Goal: Transaction & Acquisition: Download file/media

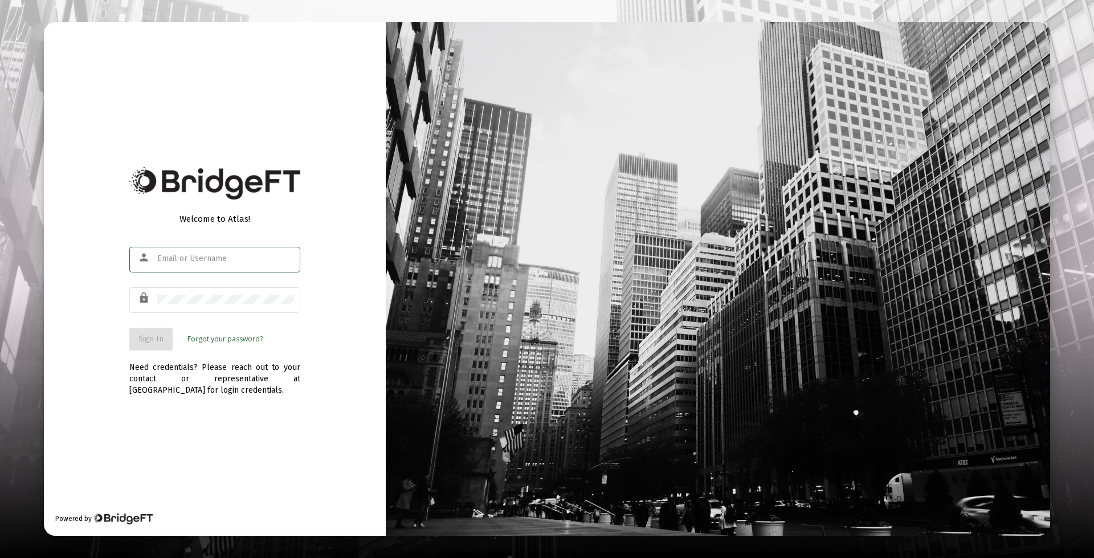
click at [181, 258] on input "text" at bounding box center [225, 258] width 137 height 9
click at [146, 339] on span "Sign In" at bounding box center [150, 339] width 25 height 10
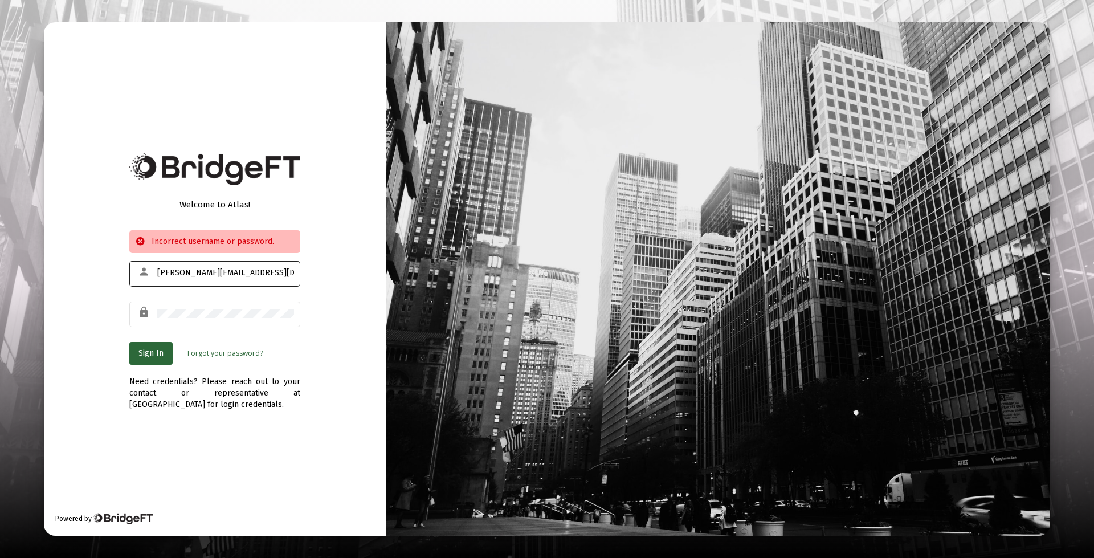
click at [284, 271] on input "[PERSON_NAME][EMAIL_ADDRESS][DOMAIN_NAME]" at bounding box center [225, 272] width 137 height 9
click at [153, 354] on span "Sign In" at bounding box center [150, 353] width 25 height 10
click at [142, 360] on button "Sign In" at bounding box center [150, 353] width 43 height 23
click at [158, 363] on button "Sign In" at bounding box center [150, 353] width 43 height 23
click at [284, 276] on input "[PERSON_NAME][EMAIL_ADDRESS][DOMAIN_NAME]" at bounding box center [225, 272] width 137 height 9
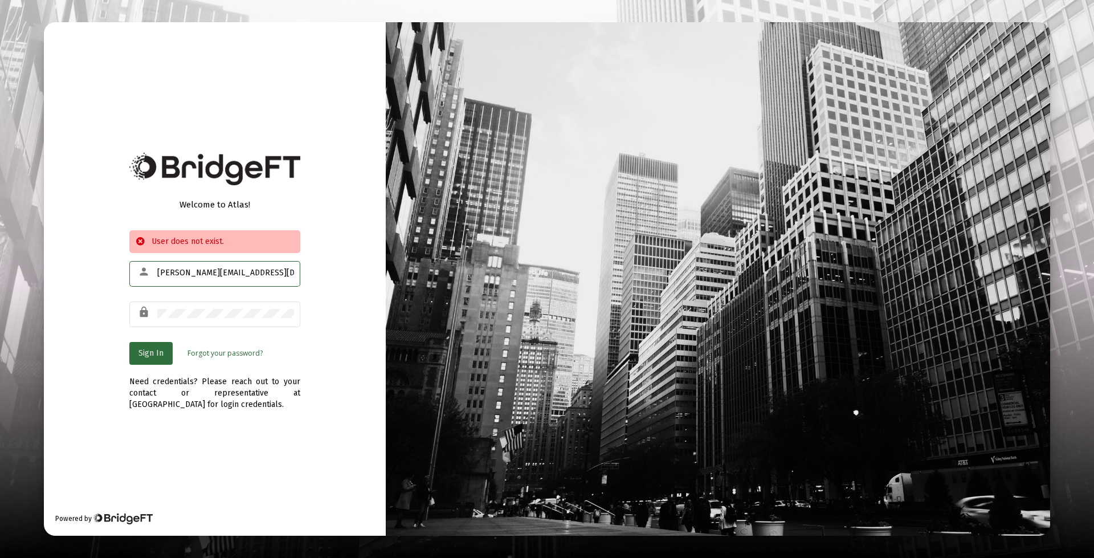
type input "[PERSON_NAME][EMAIL_ADDRESS][DOMAIN_NAME]"
click at [157, 361] on button "Sign In" at bounding box center [150, 353] width 43 height 23
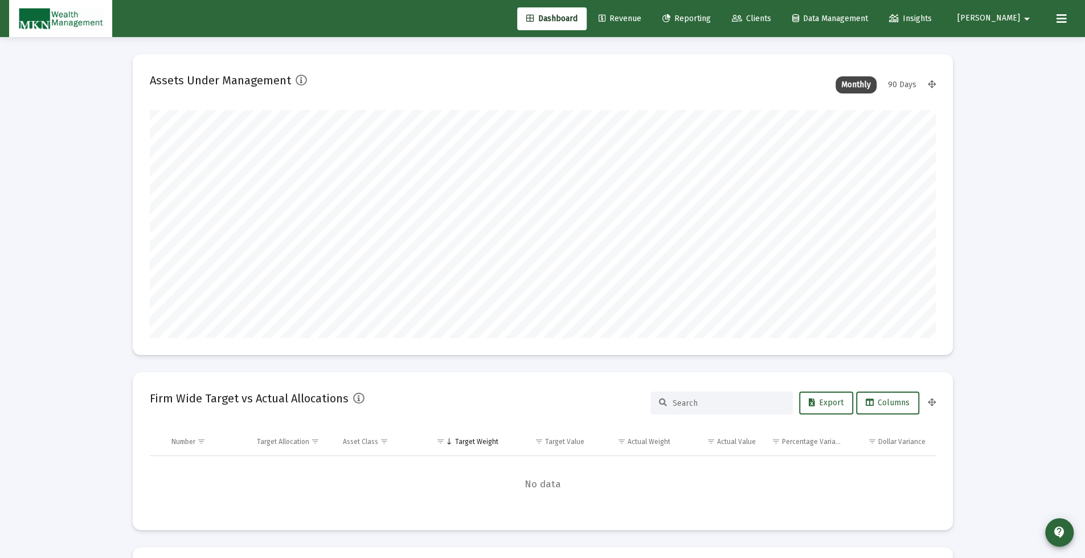
type input "[DATE]"
click at [720, 26] on link "Reporting" at bounding box center [686, 18] width 67 height 23
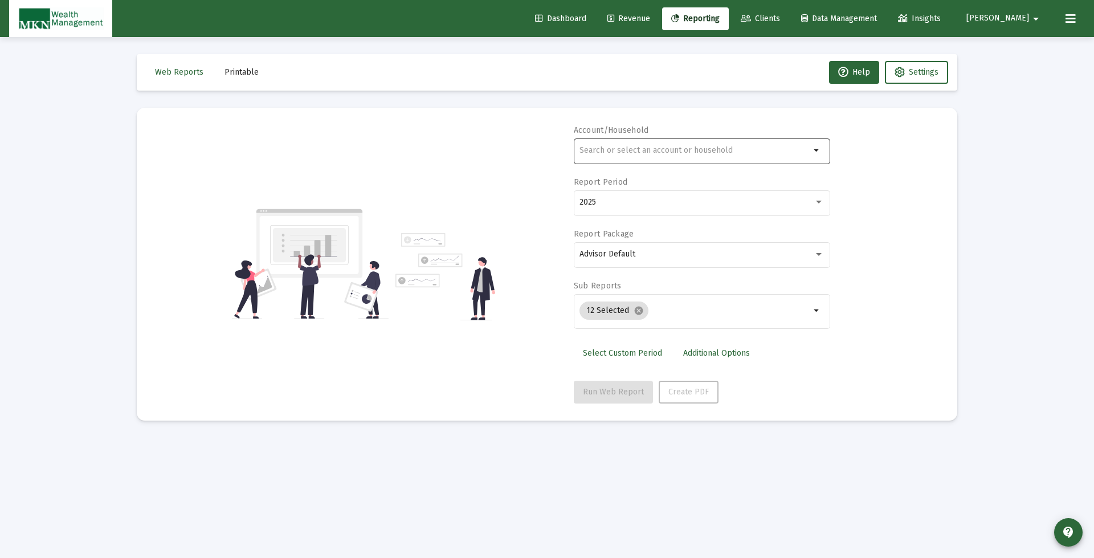
click at [754, 152] on input "text" at bounding box center [694, 150] width 231 height 9
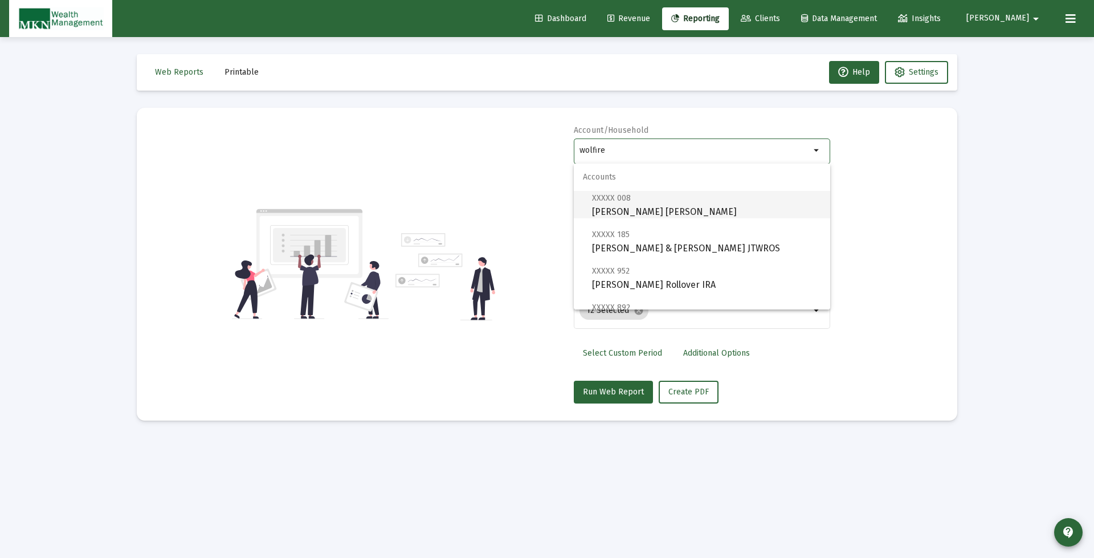
click at [638, 214] on span "XXXXX 008 [PERSON_NAME] IRA" at bounding box center [706, 205] width 229 height 28
type input "[PERSON_NAME] [PERSON_NAME]"
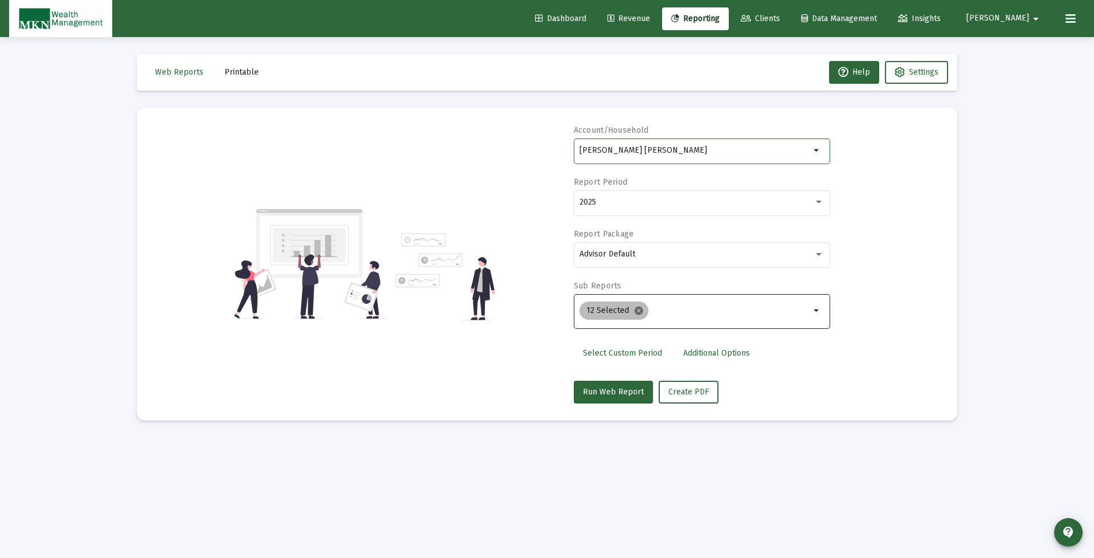
click at [637, 310] on mat-icon "cancel" at bounding box center [638, 310] width 10 height 10
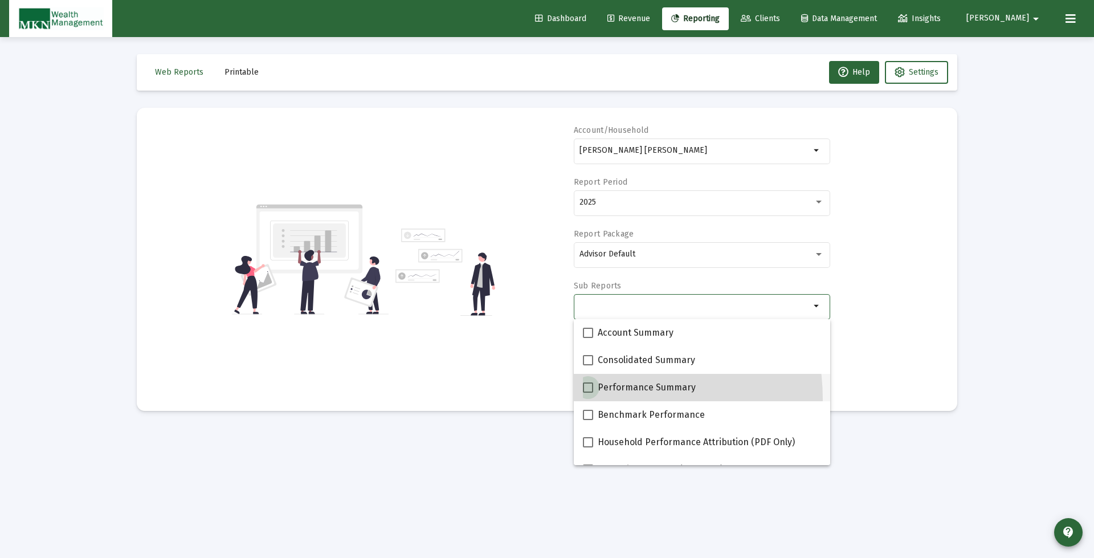
click at [587, 391] on span at bounding box center [588, 387] width 10 height 10
click at [587, 392] on input "Performance Summary" at bounding box center [587, 392] width 1 height 1
checkbox input "true"
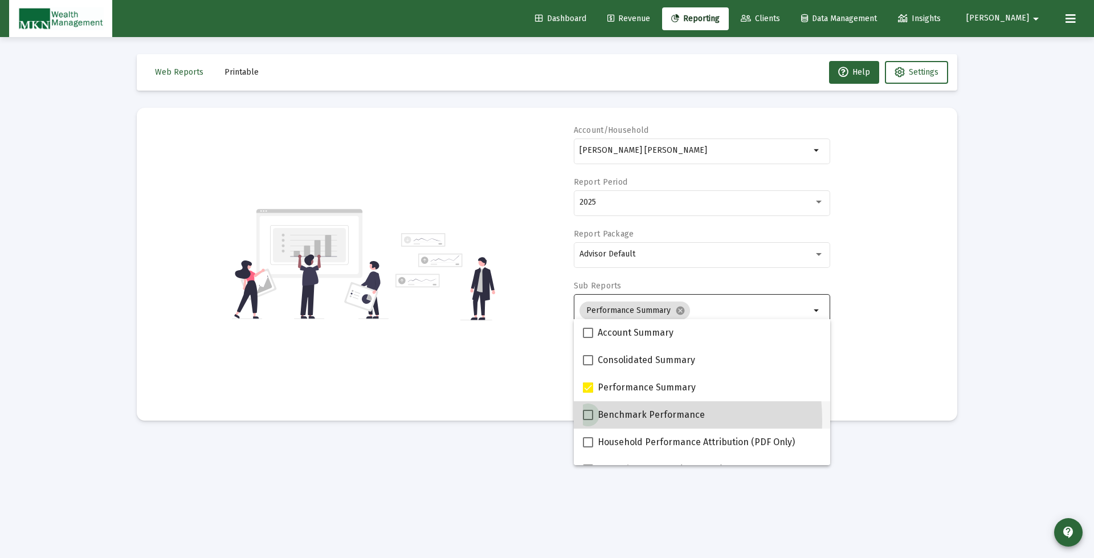
click at [588, 416] on span at bounding box center [588, 415] width 10 height 10
click at [588, 420] on input "Benchmark Performance" at bounding box center [587, 420] width 1 height 1
checkbox input "true"
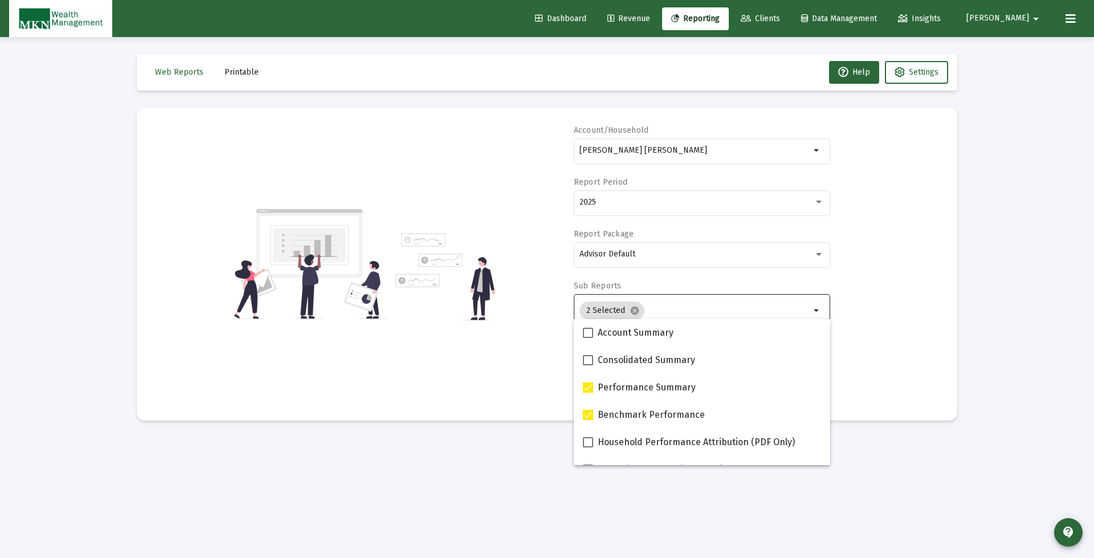
click at [919, 498] on mat-sidenav-content "Loading... Web Reports Printable Help Settings Account/Household [PERSON_NAME] …" at bounding box center [547, 279] width 854 height 558
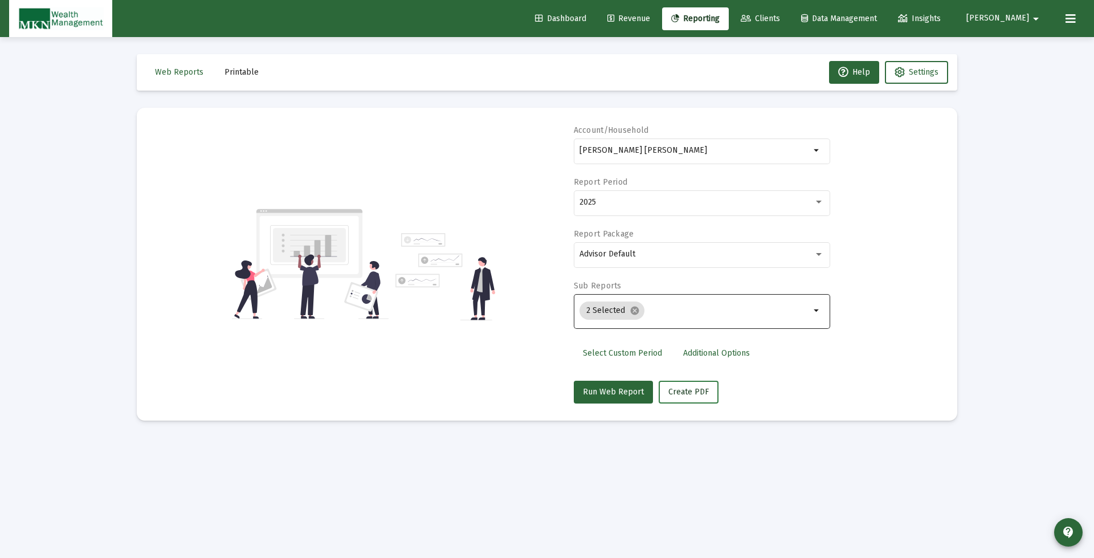
click at [691, 391] on span "Create PDF" at bounding box center [688, 392] width 40 height 10
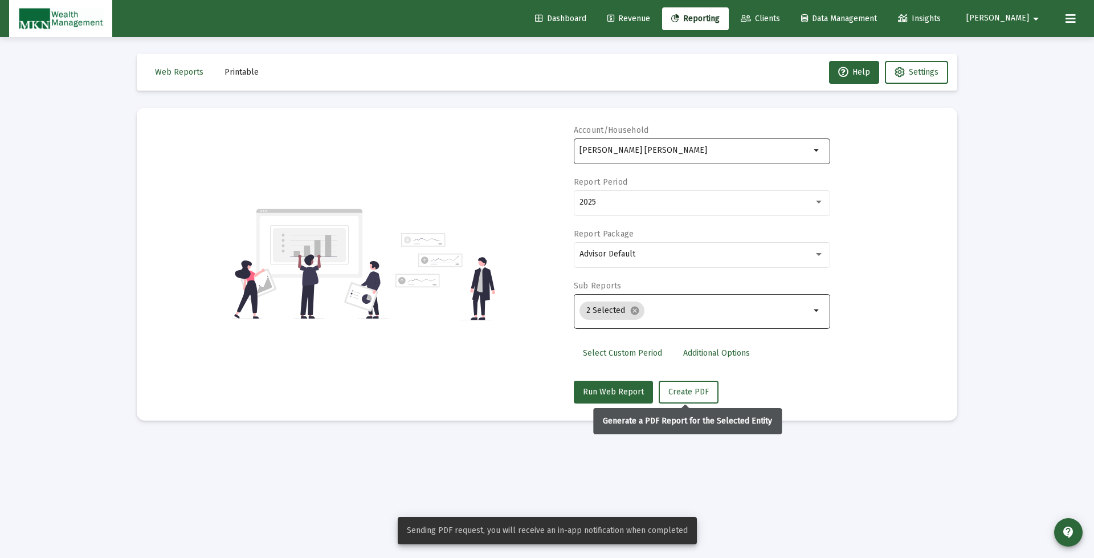
click at [725, 149] on input "[PERSON_NAME] [PERSON_NAME]" at bounding box center [694, 150] width 231 height 9
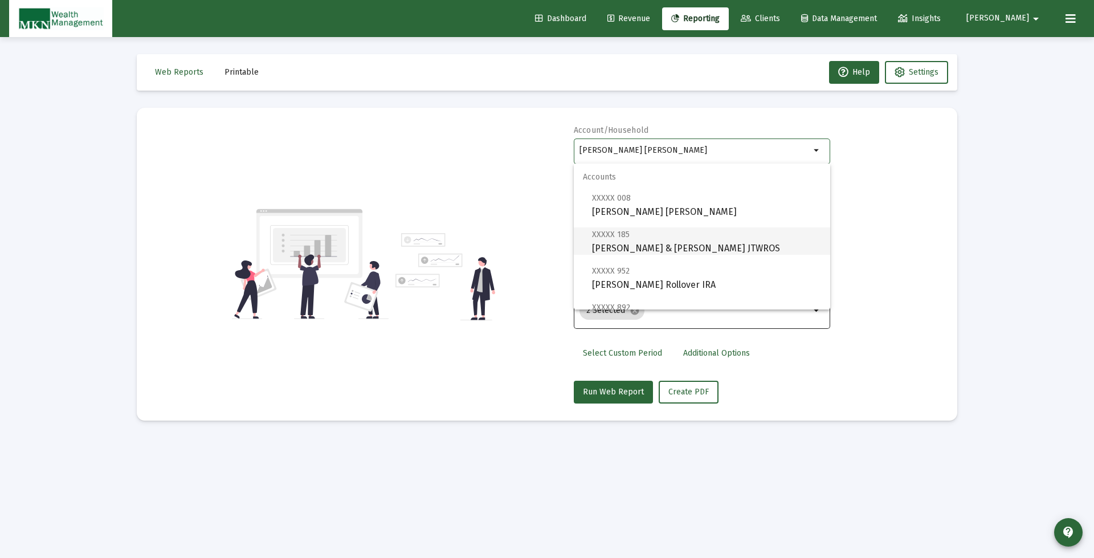
click at [661, 248] on span "XXXXX 185 [PERSON_NAME] & [PERSON_NAME] JTWROS" at bounding box center [706, 241] width 229 height 28
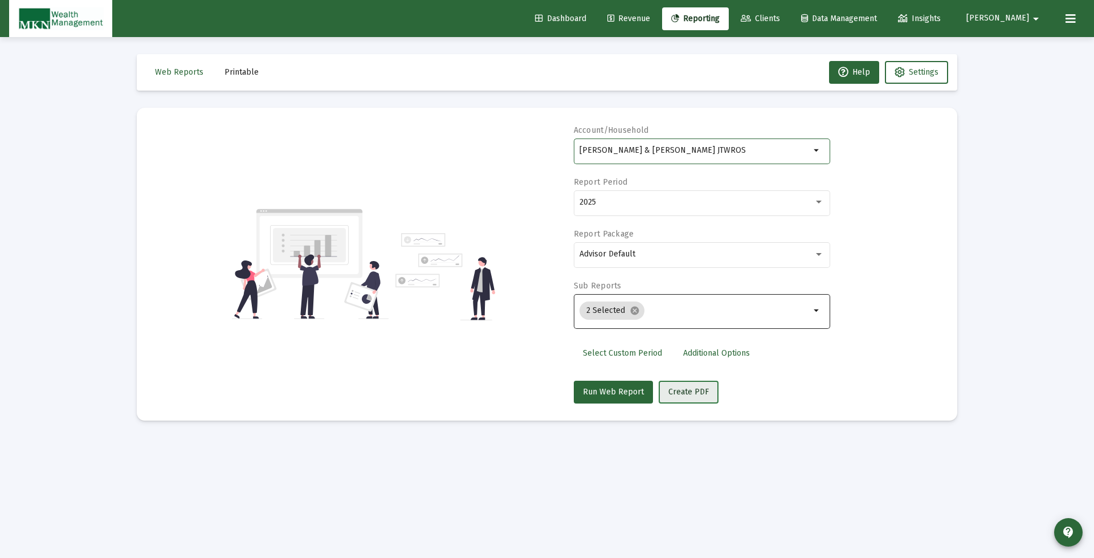
click at [692, 395] on span "Create PDF" at bounding box center [688, 392] width 40 height 10
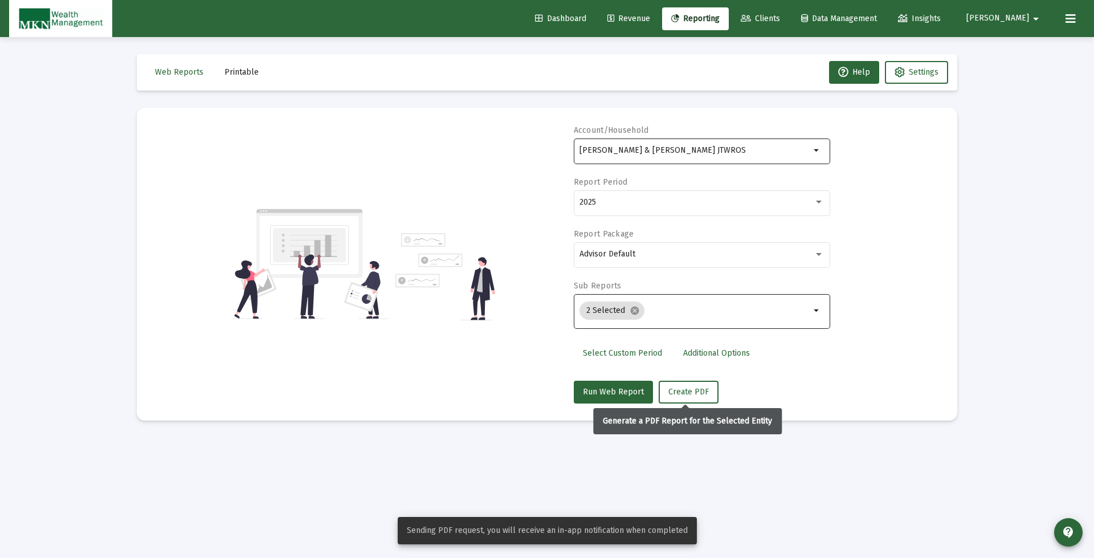
click at [751, 150] on input "[PERSON_NAME] & [PERSON_NAME] JTWROS" at bounding box center [694, 150] width 231 height 9
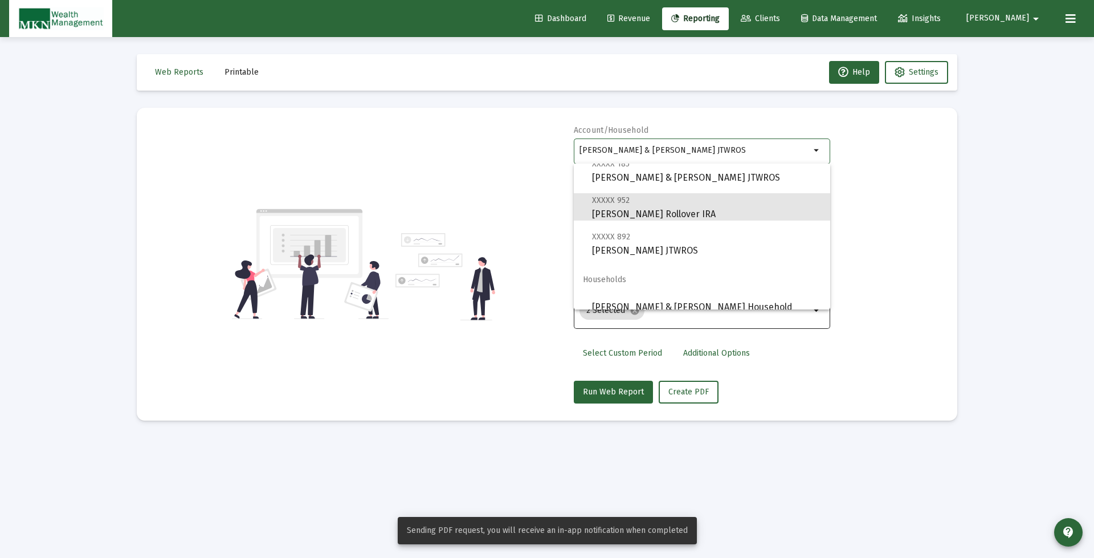
scroll to position [72, 0]
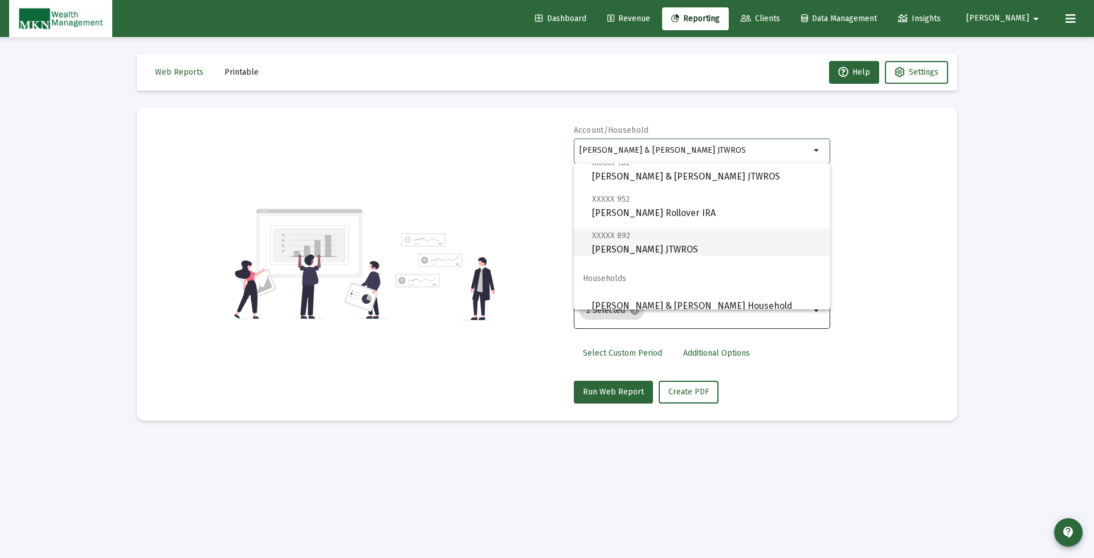
click at [672, 251] on span "XXXXX 892 [PERSON_NAME] JTWROS" at bounding box center [706, 242] width 229 height 28
type input "[PERSON_NAME] JTWROS"
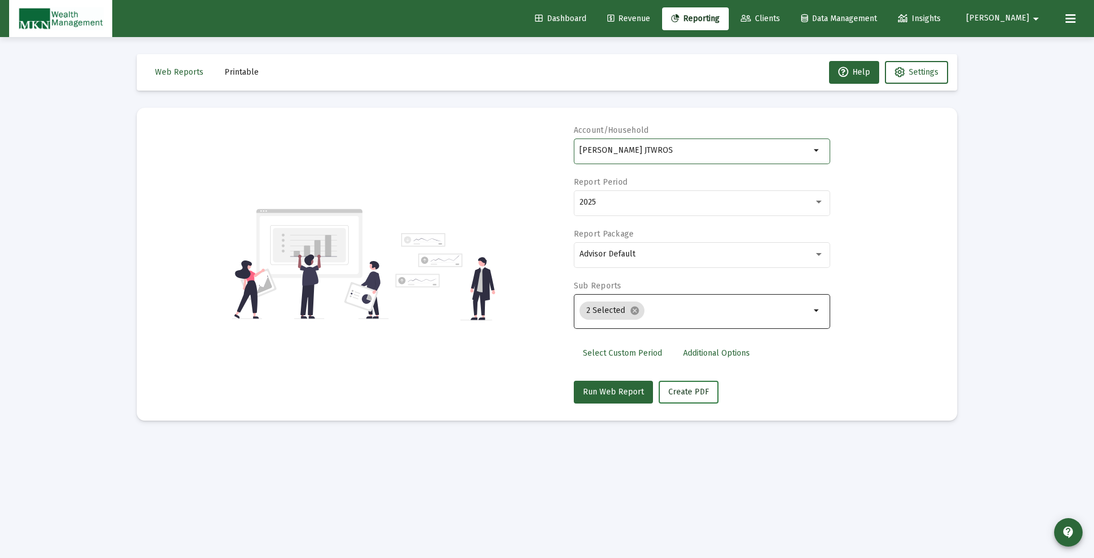
click at [691, 392] on span "Create PDF" at bounding box center [688, 392] width 40 height 10
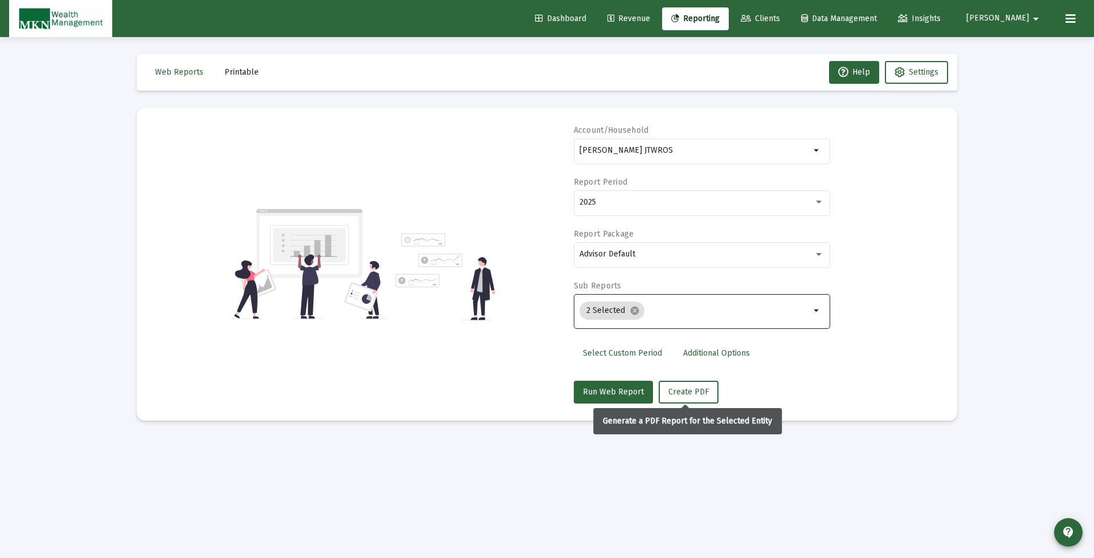
click at [245, 83] on button "Printable" at bounding box center [241, 72] width 52 height 23
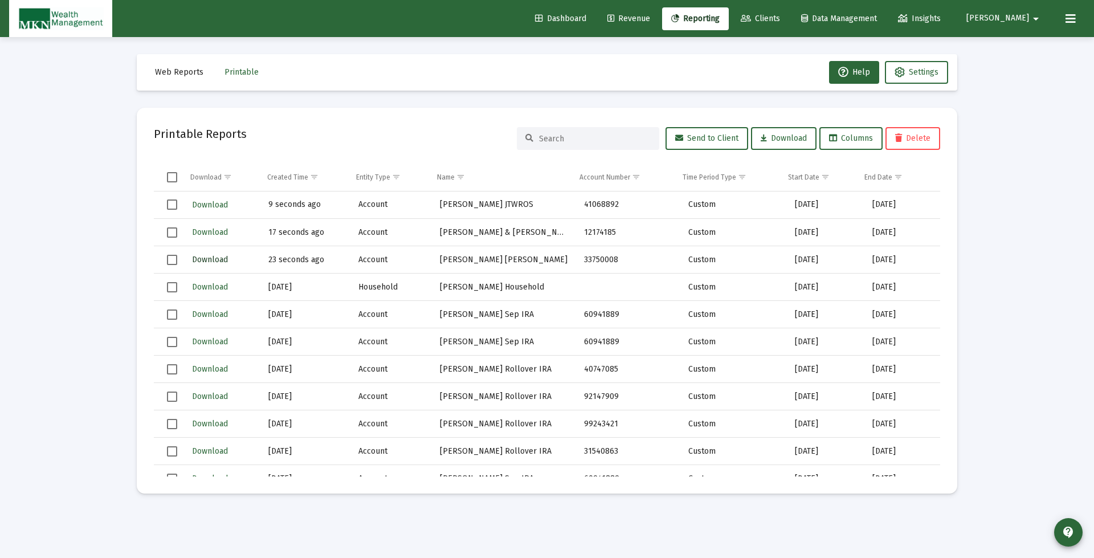
click at [210, 263] on span "Download" at bounding box center [210, 260] width 36 height 10
click at [219, 239] on button "Download" at bounding box center [210, 232] width 38 height 17
click at [218, 205] on span "Download" at bounding box center [210, 205] width 36 height 10
